Goal: Transaction & Acquisition: Purchase product/service

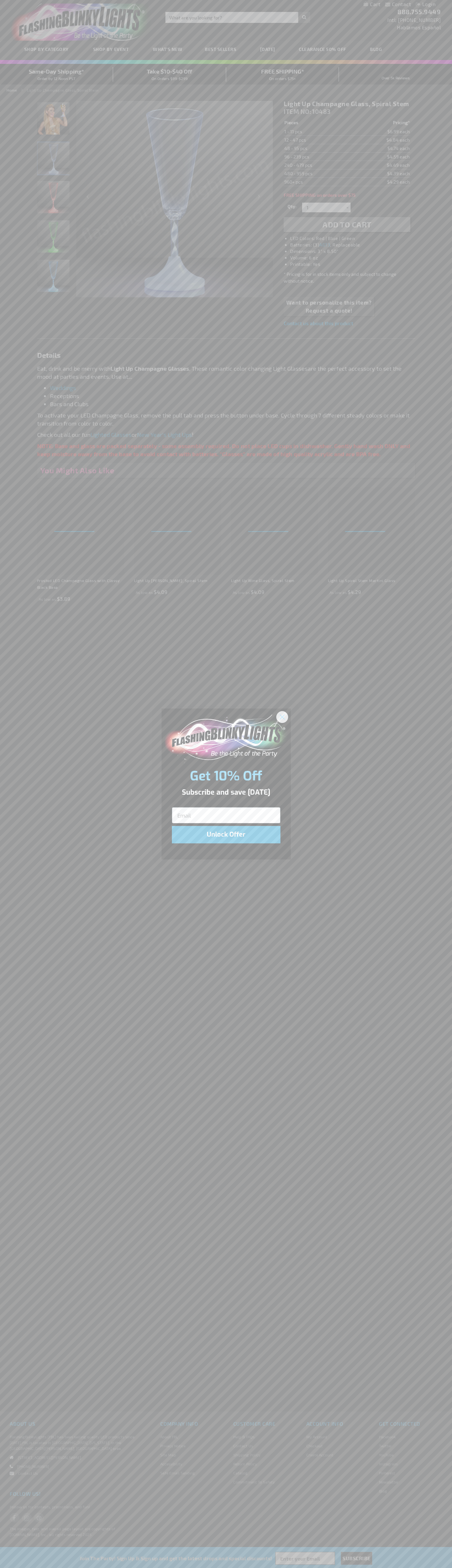
click at [282, 716] on icon "Close dialog" at bounding box center [281, 716] width 4 height 4
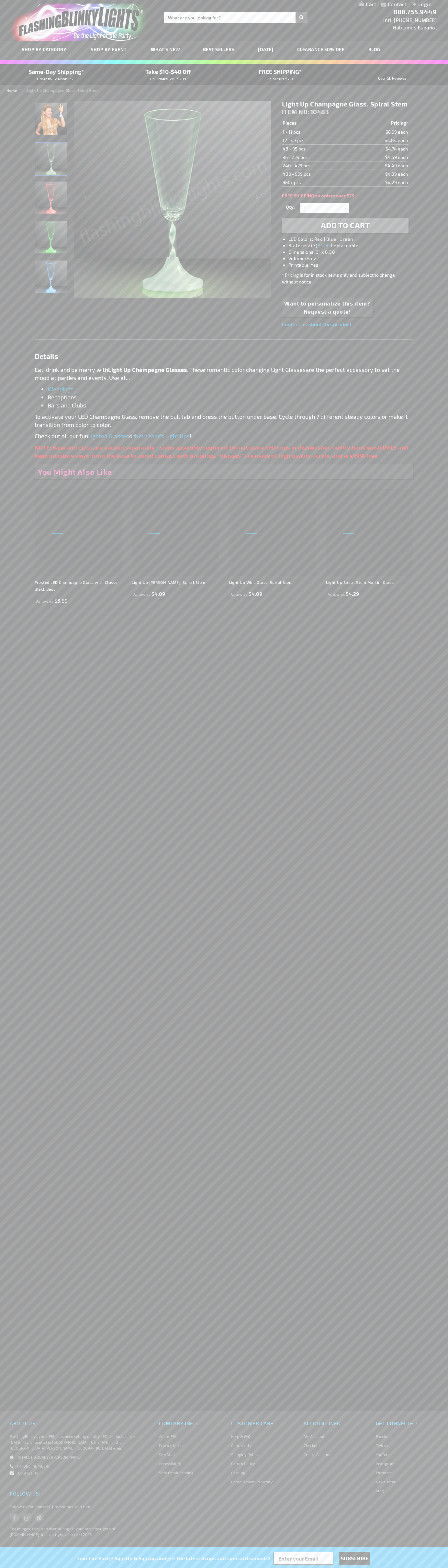
click at [352, 239] on li "LED Colors: Red | Blue | Green" at bounding box center [351, 239] width 126 height 7
click at [345, 225] on span "Add to Cart" at bounding box center [345, 225] width 49 height 9
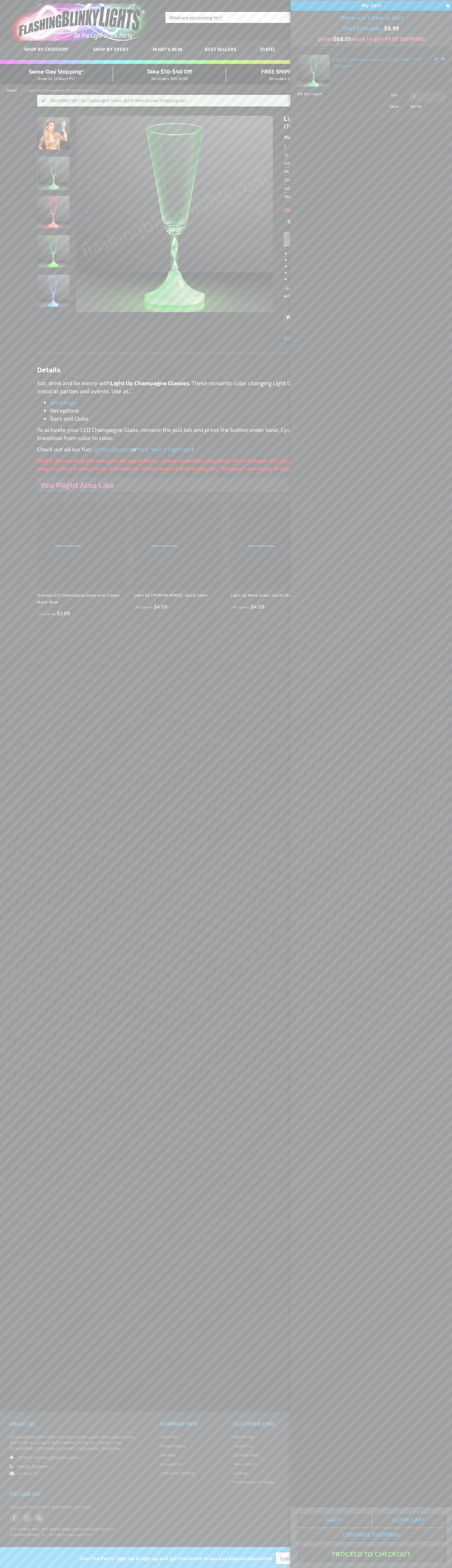
click at [371, 1554] on button "Proceed To Checkout" at bounding box center [371, 1554] width 148 height 15
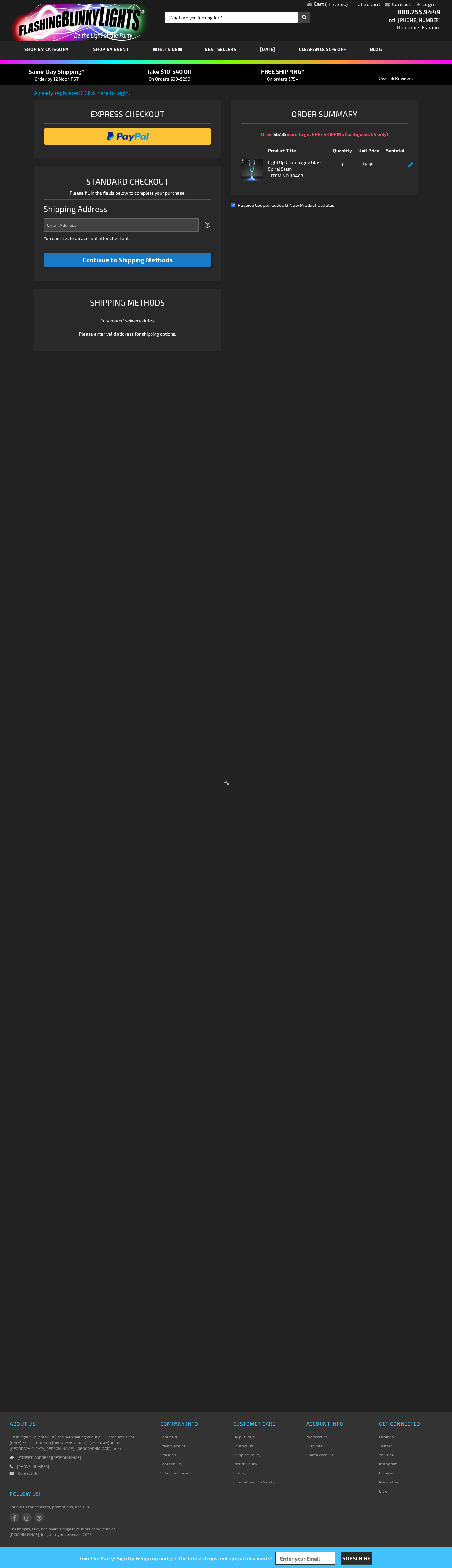
select select "US"
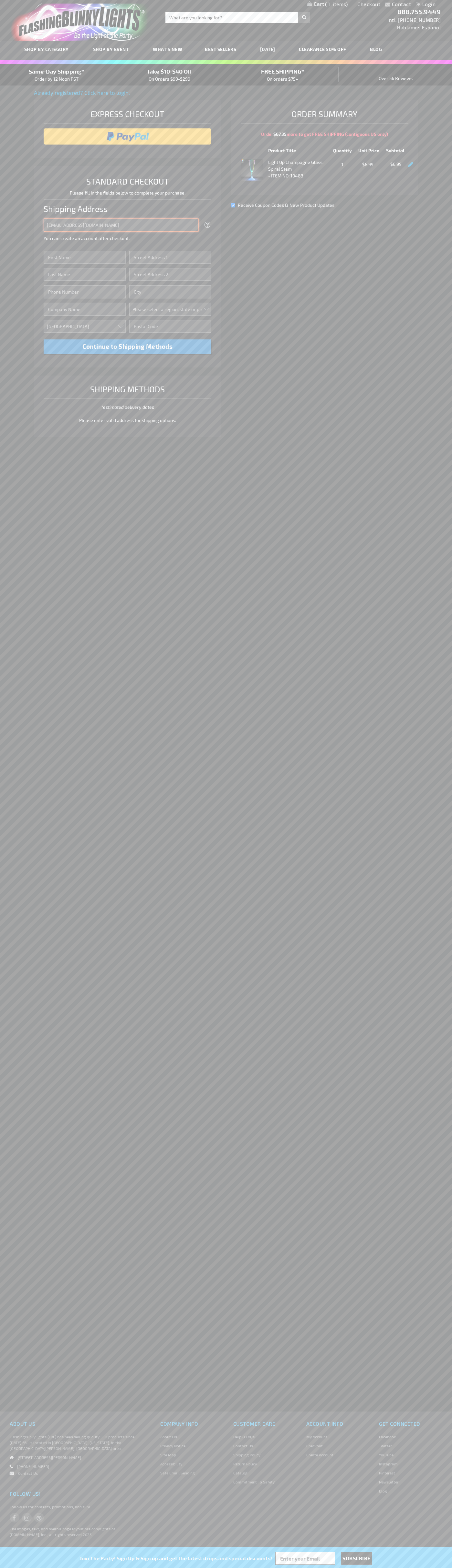
type input "johnsmith005@storebotmail.joonix.net"
type input "John"
type input "201 S. Division St. McKinley Towne Center"
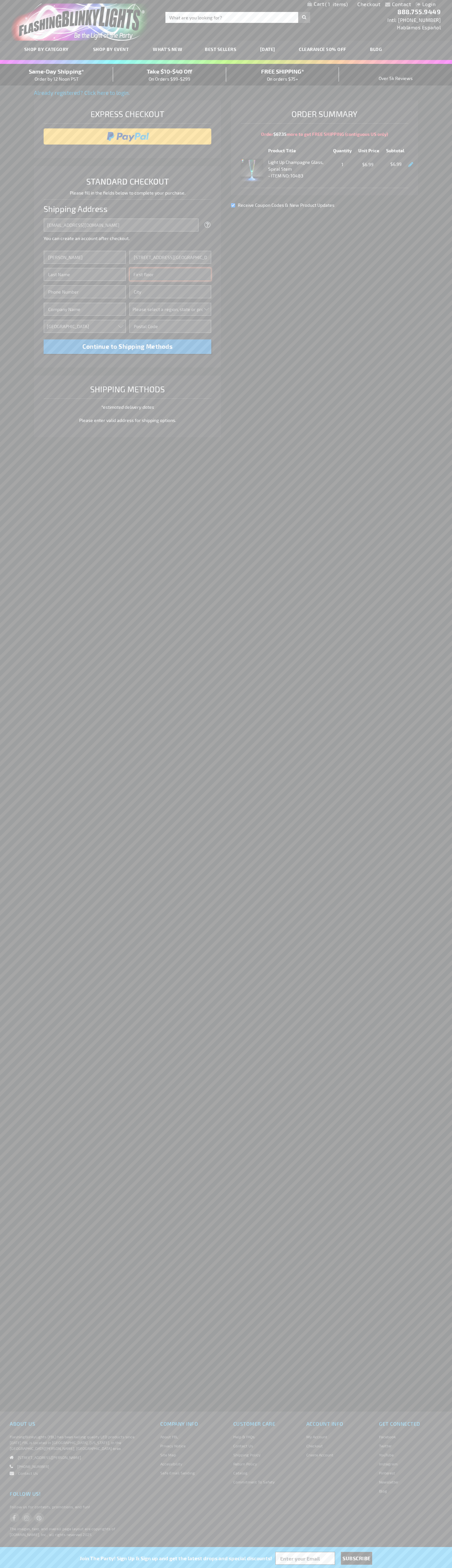
type input "First floor"
type input "ann arbor"
select select "33"
type input "48104"
type input "Smith"
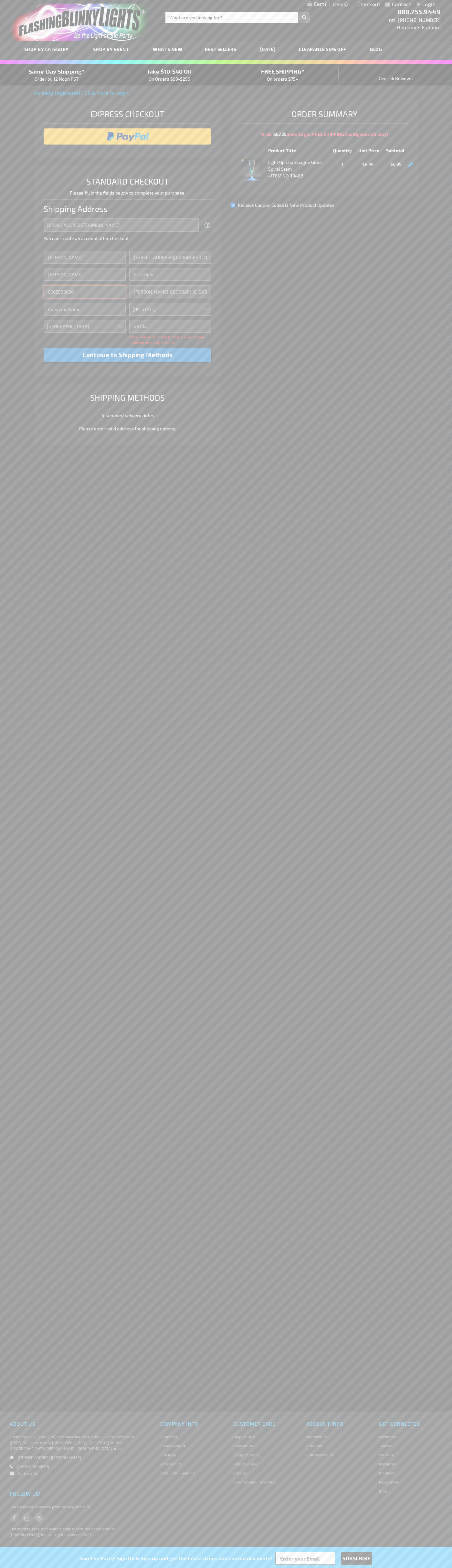
type input "6502530000"
type input "John Smith"
click at [57, 75] on div "Same-Day Shipping* Order by 12 Noon PST" at bounding box center [57, 74] width 113 height 15
click at [127, 136] on input "image" at bounding box center [127, 136] width 161 height 13
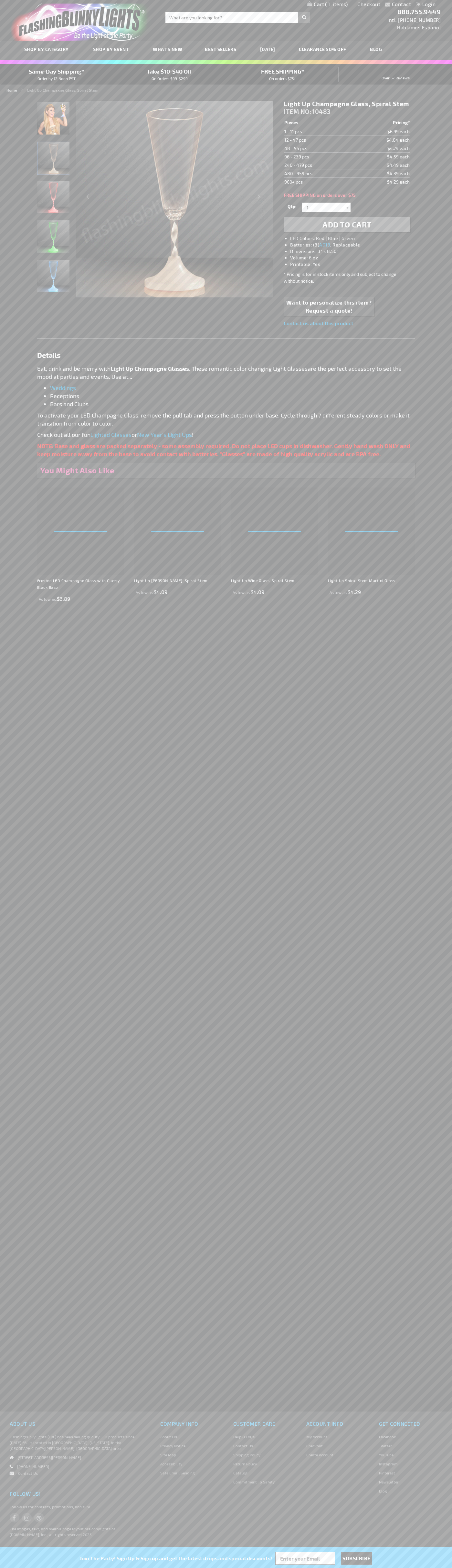
click at [327, 4] on span "1" at bounding box center [336, 4] width 23 height 6
